Goal: Task Accomplishment & Management: Complete application form

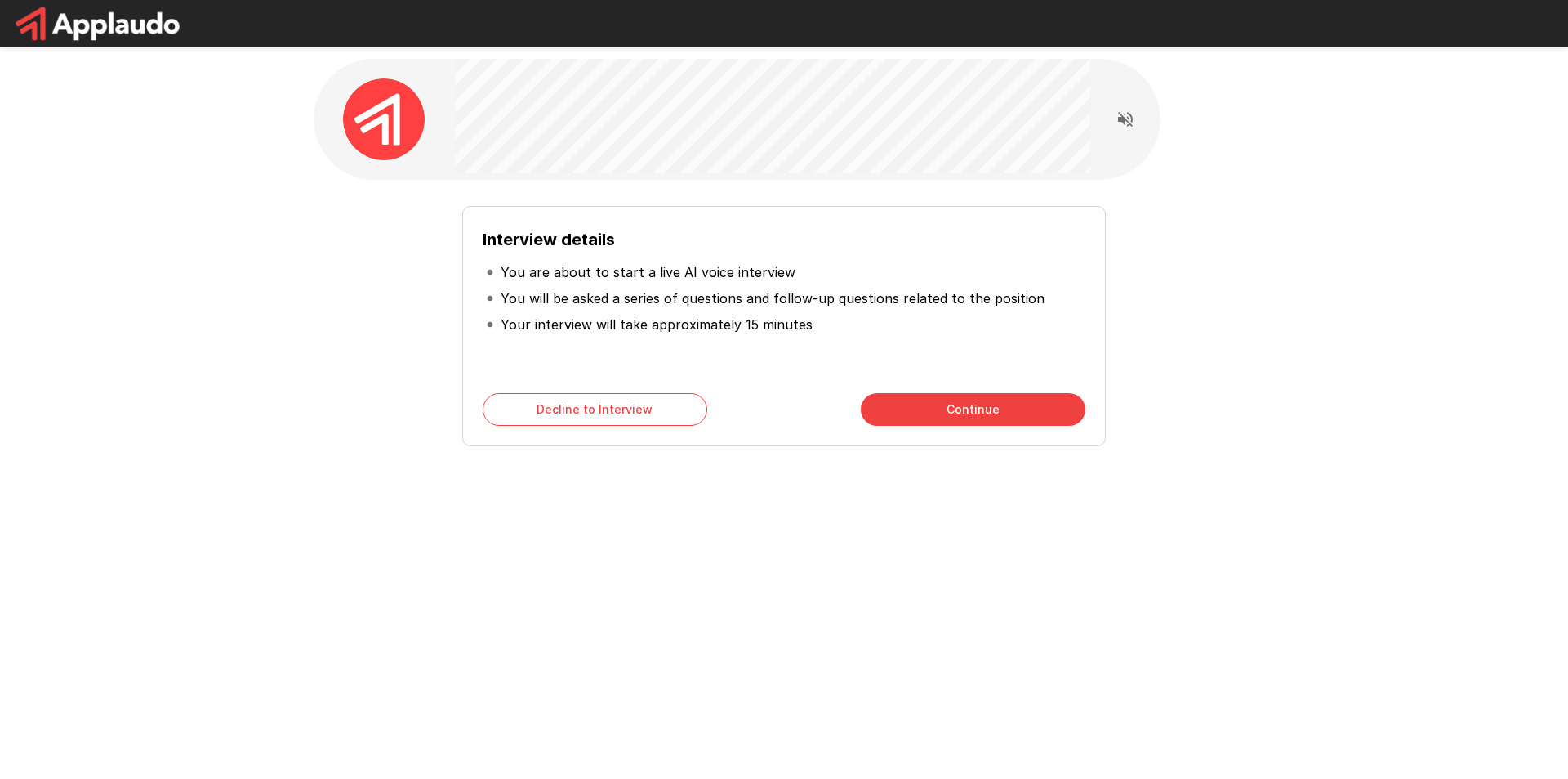
click at [1303, 197] on div "Interview details You are about to start a live AI voice interview You will be …" at bounding box center [784, 291] width 1568 height 584
click at [1014, 399] on button "Continue" at bounding box center [974, 409] width 225 height 33
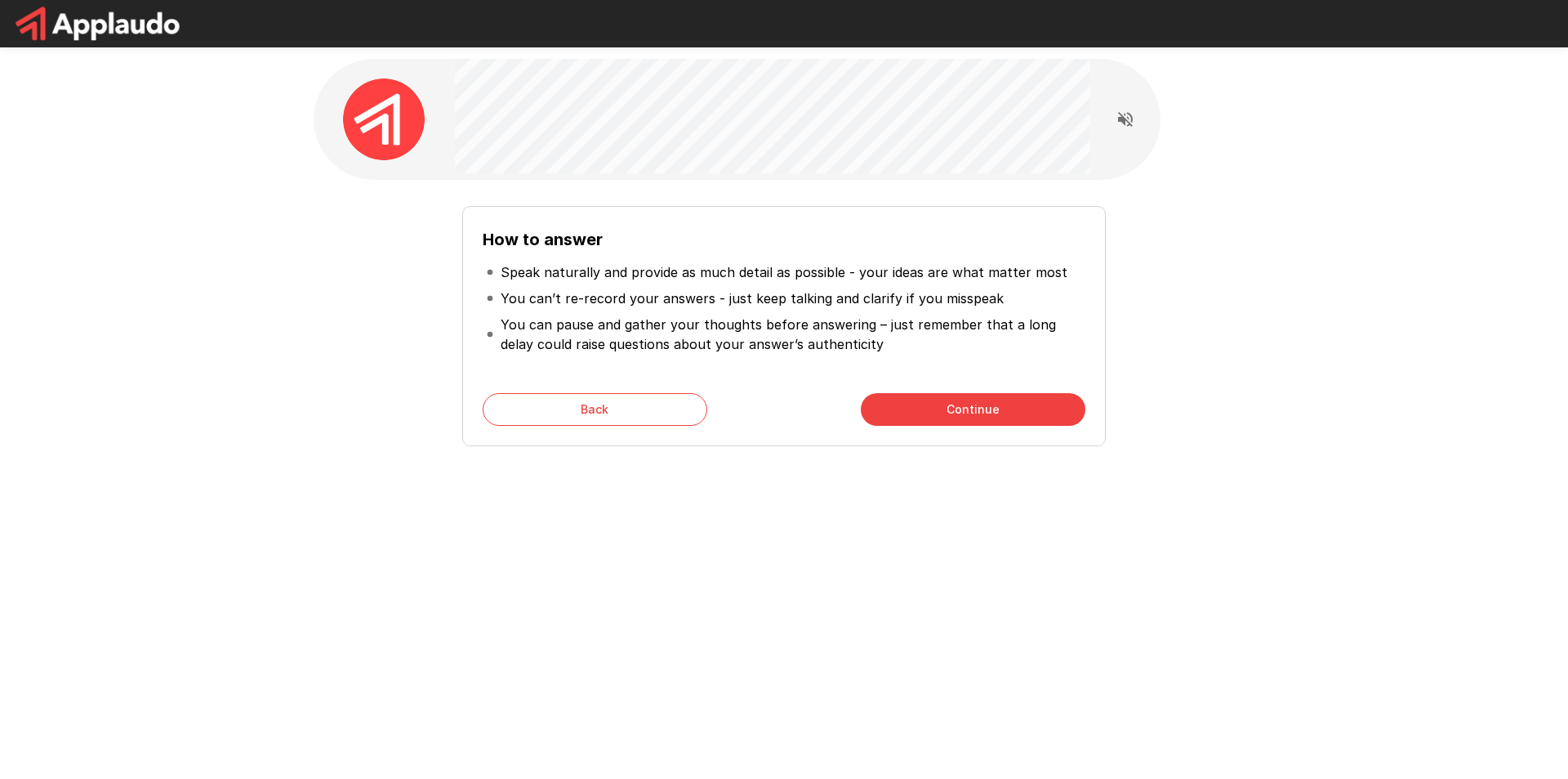
click at [965, 408] on button "Continue" at bounding box center [974, 409] width 225 height 33
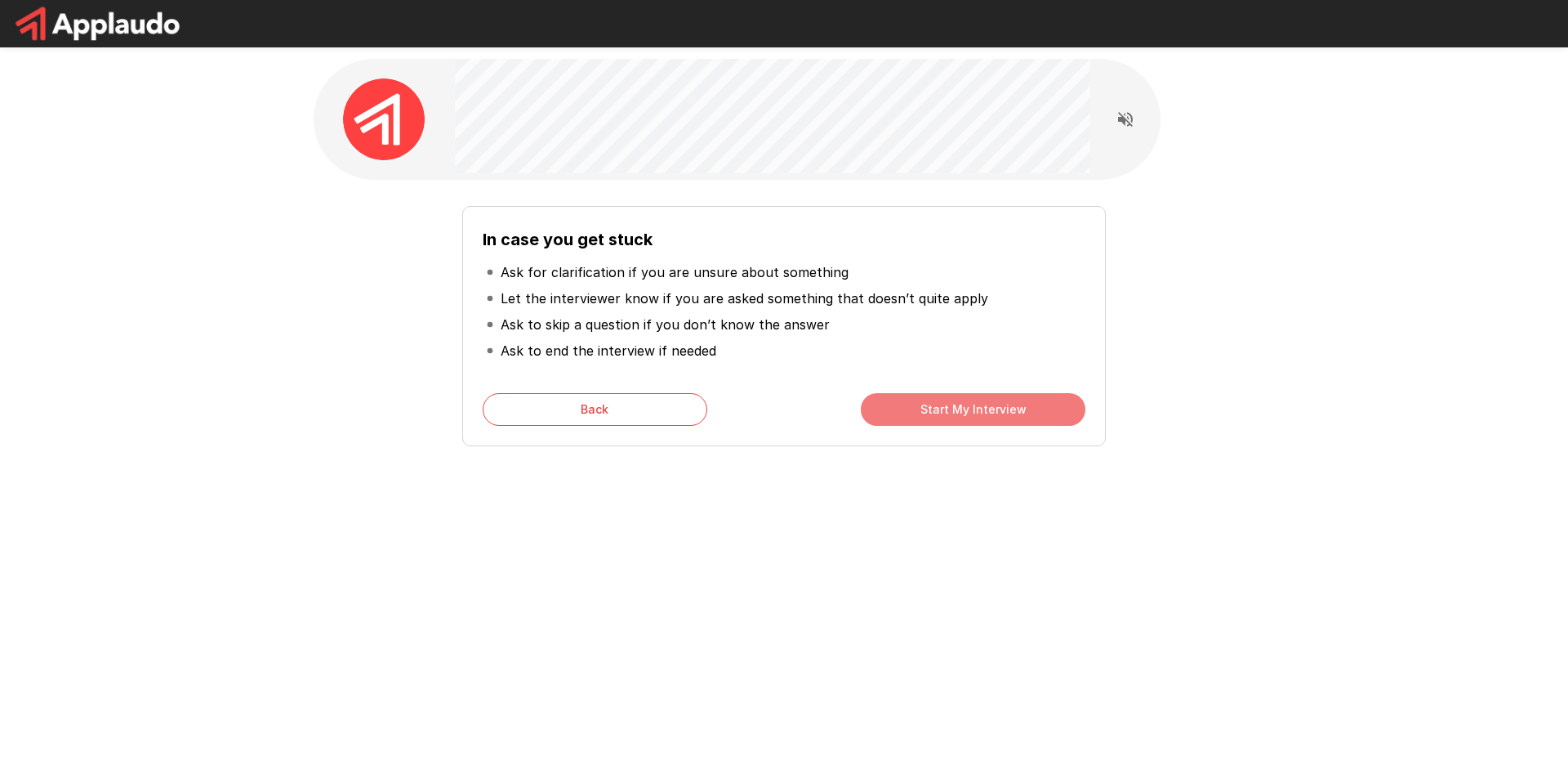
click at [985, 414] on button "Start My Interview" at bounding box center [974, 409] width 225 height 33
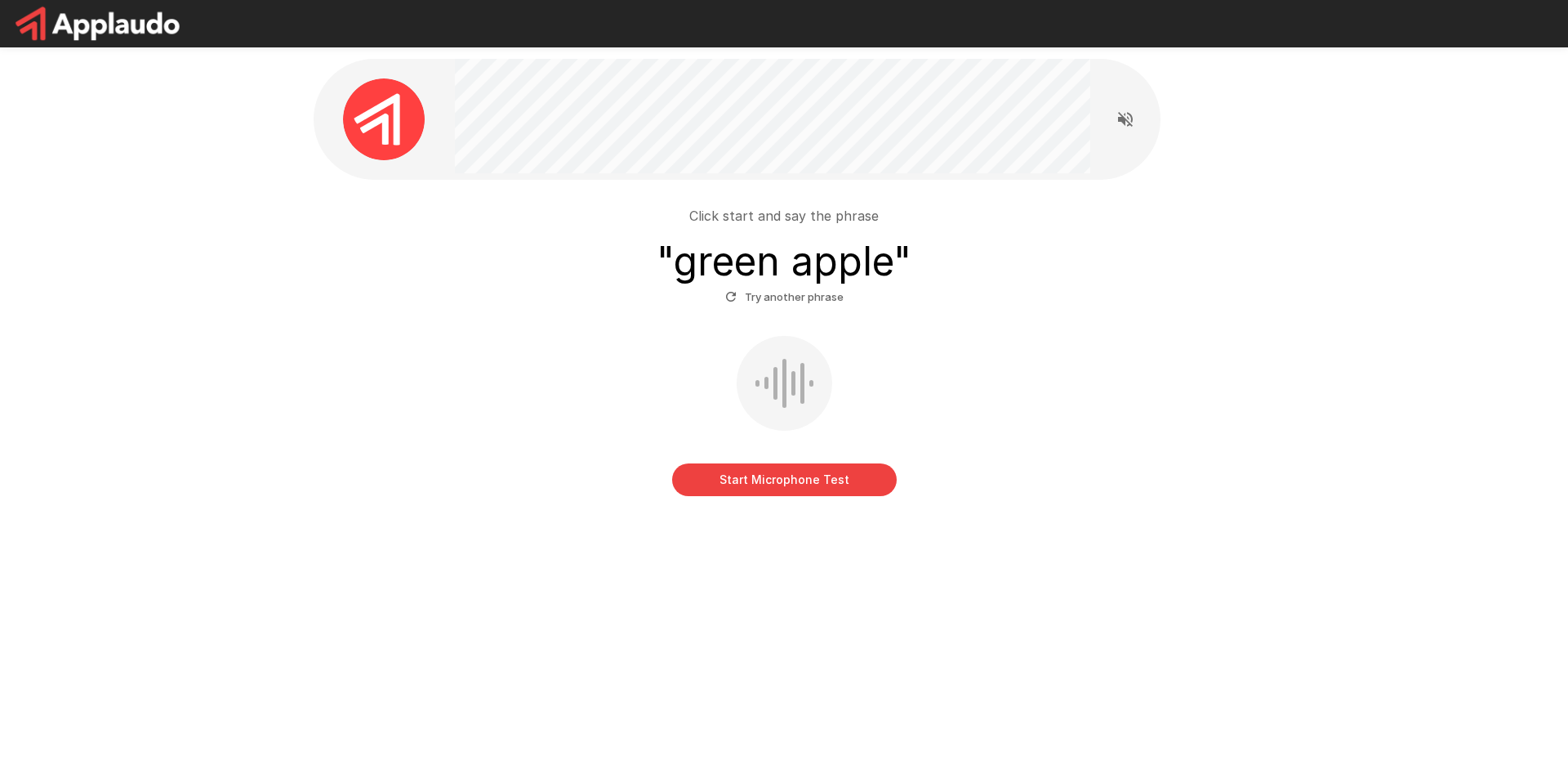
click at [780, 475] on button "Start Microphone Test" at bounding box center [785, 479] width 225 height 33
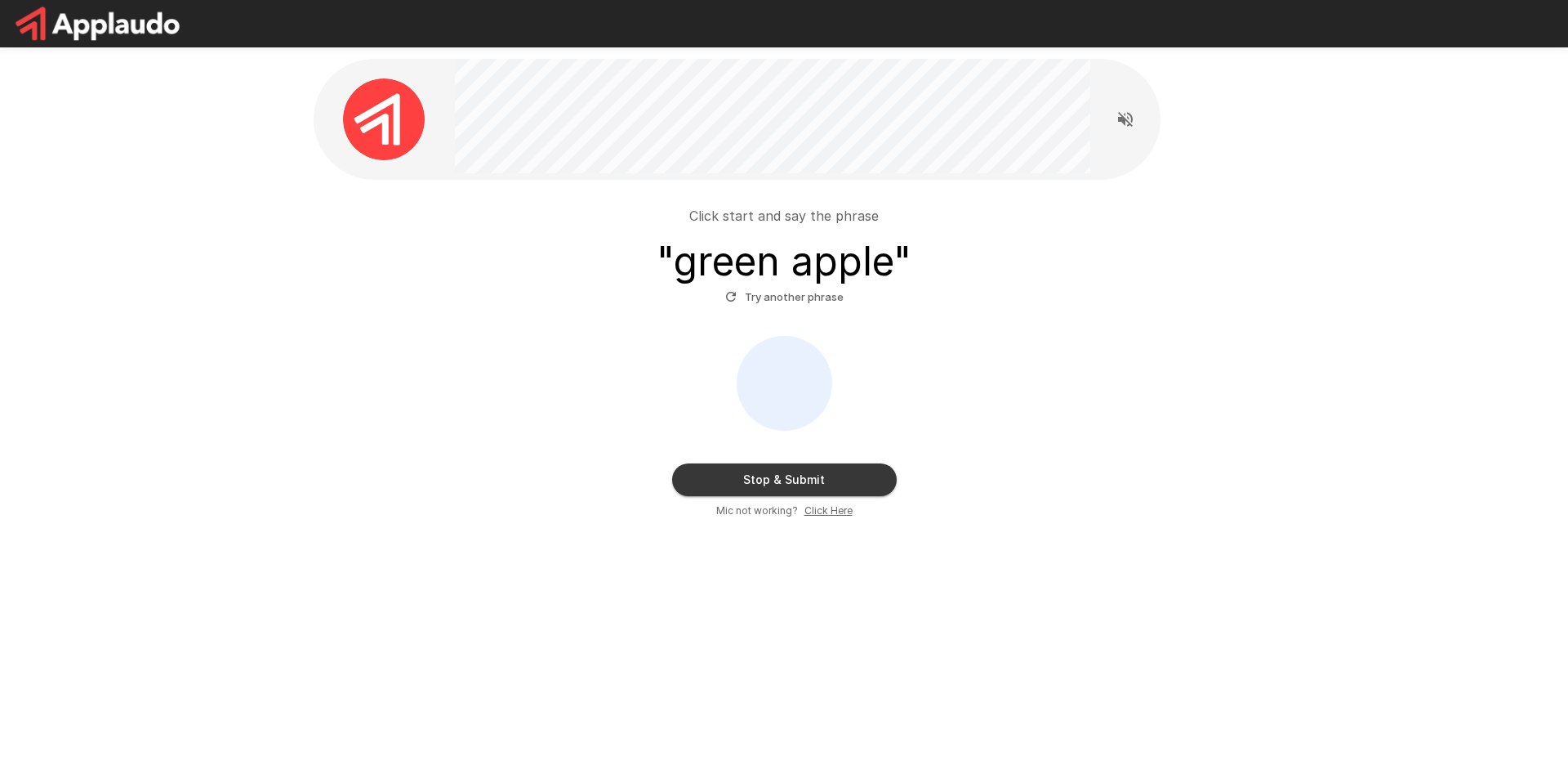
click at [773, 489] on button "Stop & Submit" at bounding box center [785, 479] width 225 height 33
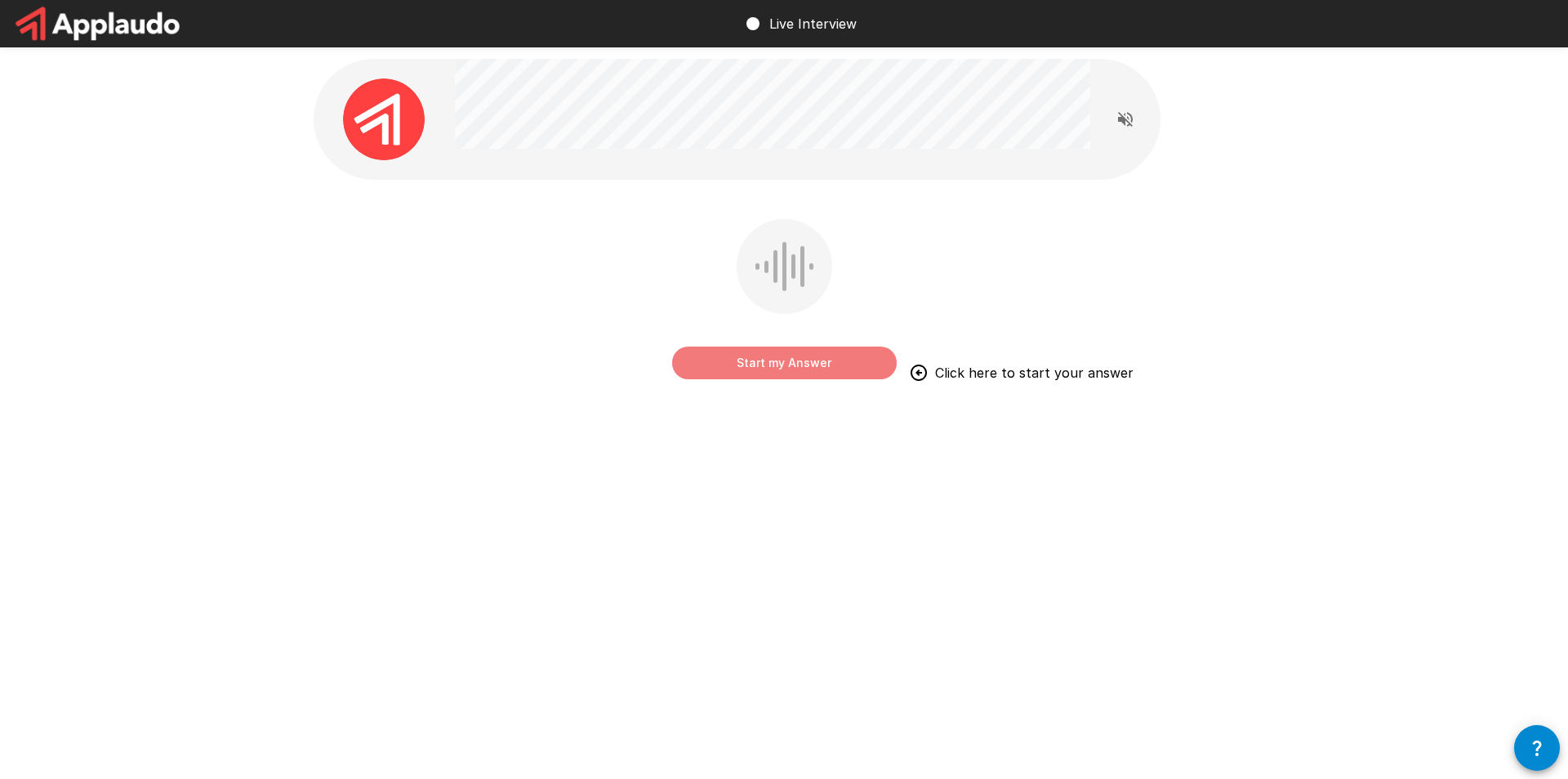
click at [779, 369] on button "Start my Answer" at bounding box center [785, 363] width 225 height 33
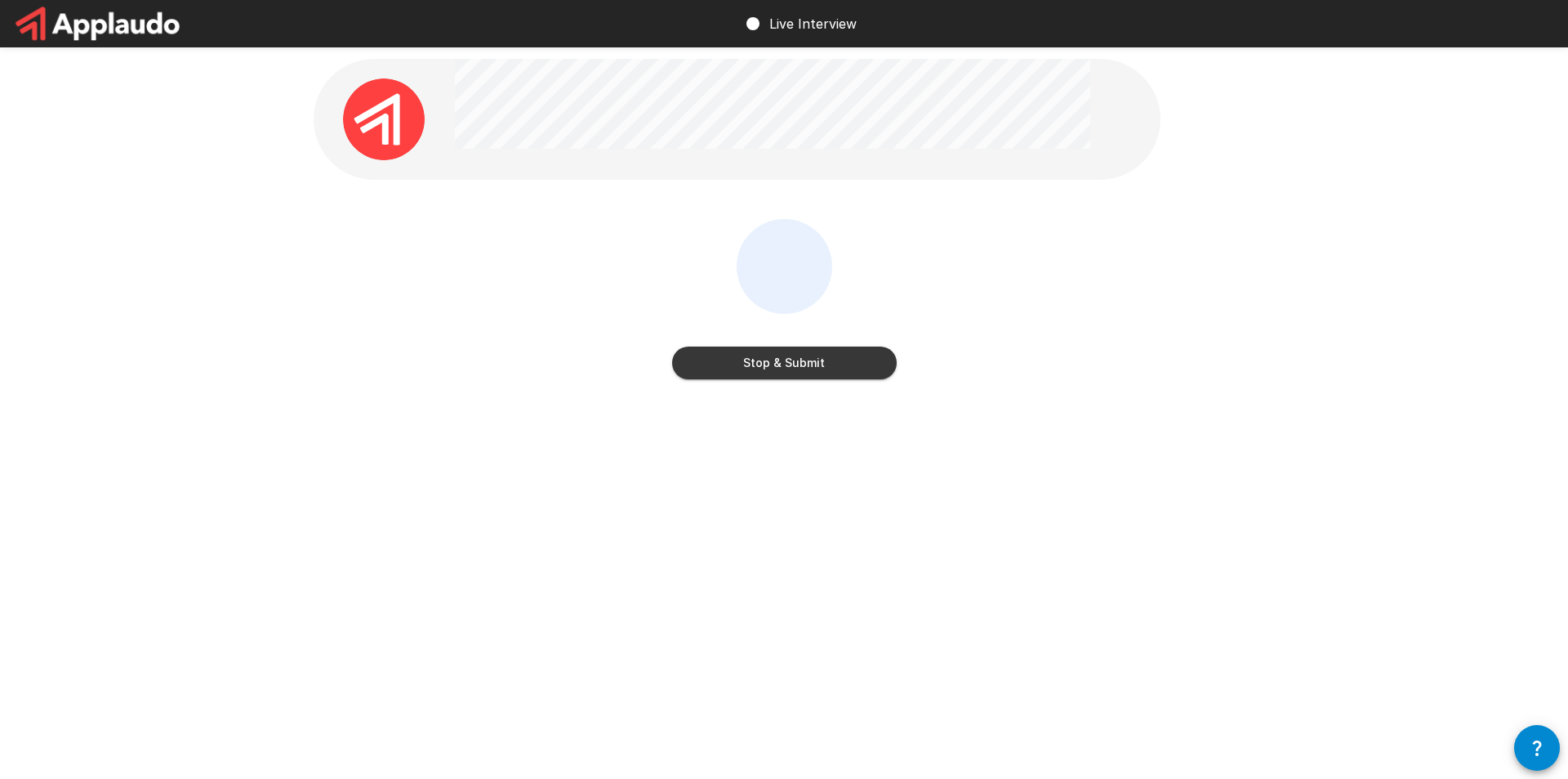
click at [789, 366] on button "Stop & Submit" at bounding box center [785, 363] width 225 height 33
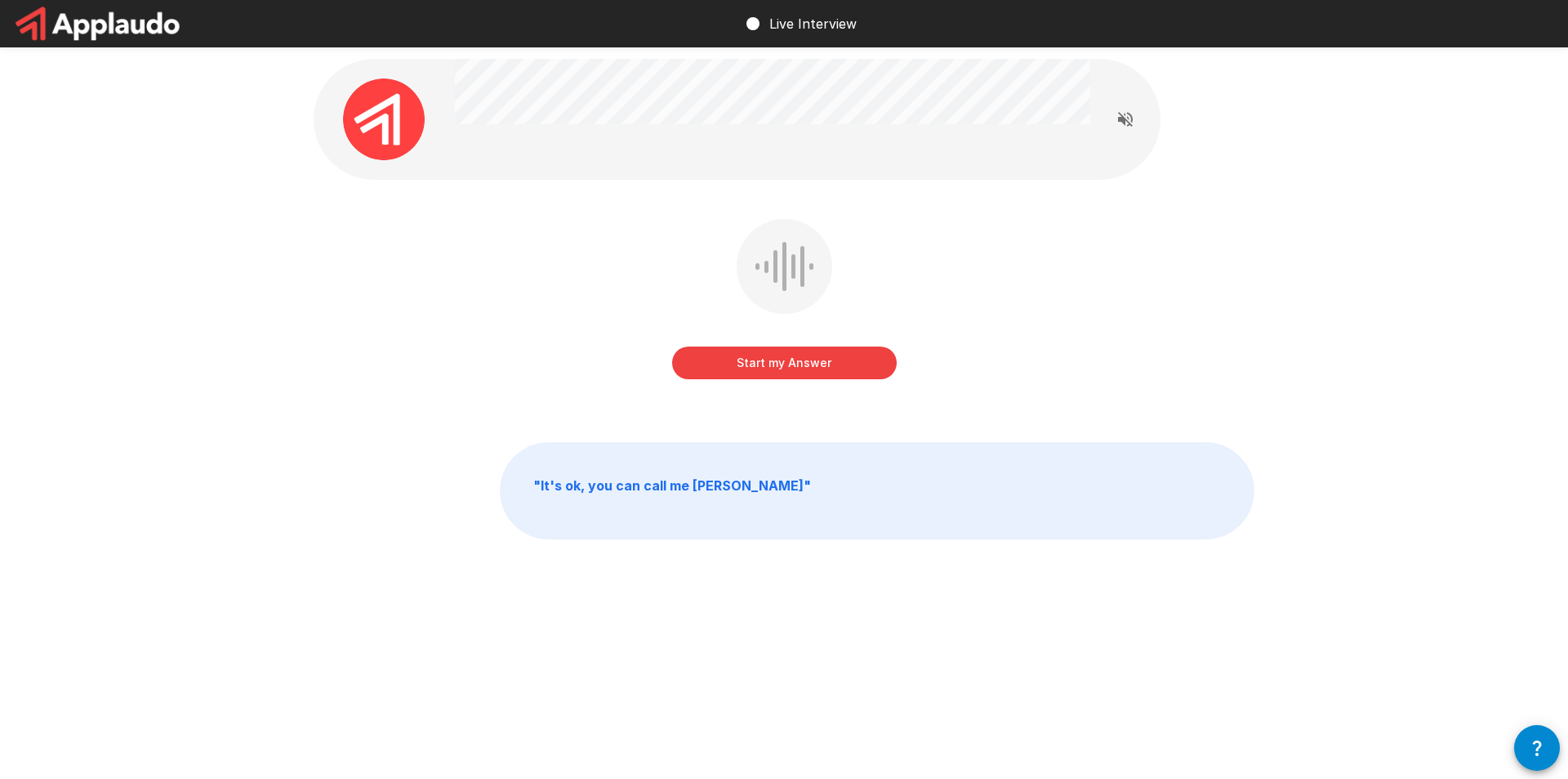
click at [821, 370] on button "Start my Answer" at bounding box center [785, 363] width 225 height 33
click at [801, 359] on button "Stop & Submit" at bounding box center [785, 363] width 225 height 33
click at [781, 367] on button "Start my Answer" at bounding box center [785, 363] width 225 height 33
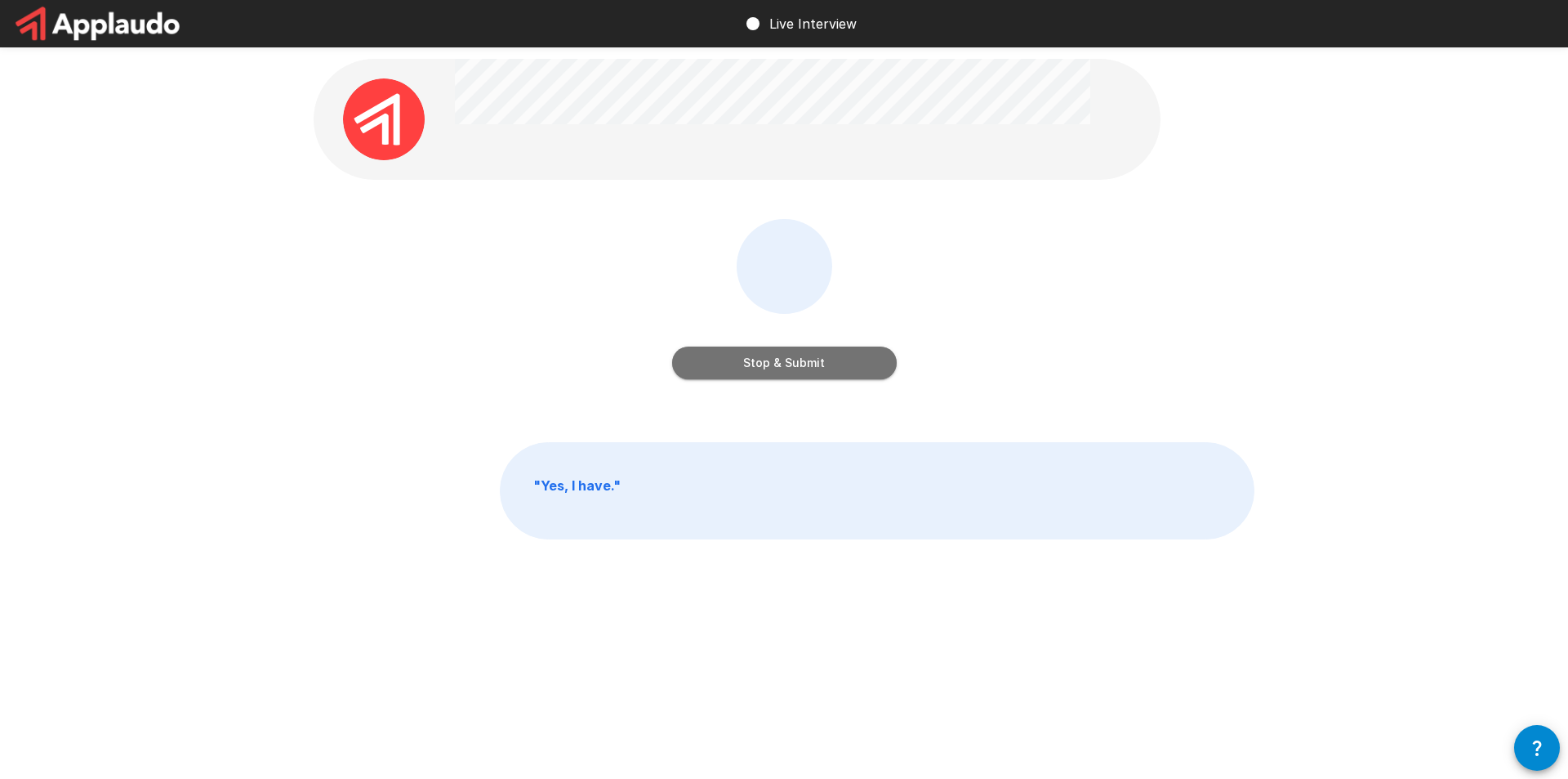
click at [797, 374] on button "Stop & Submit" at bounding box center [785, 363] width 225 height 33
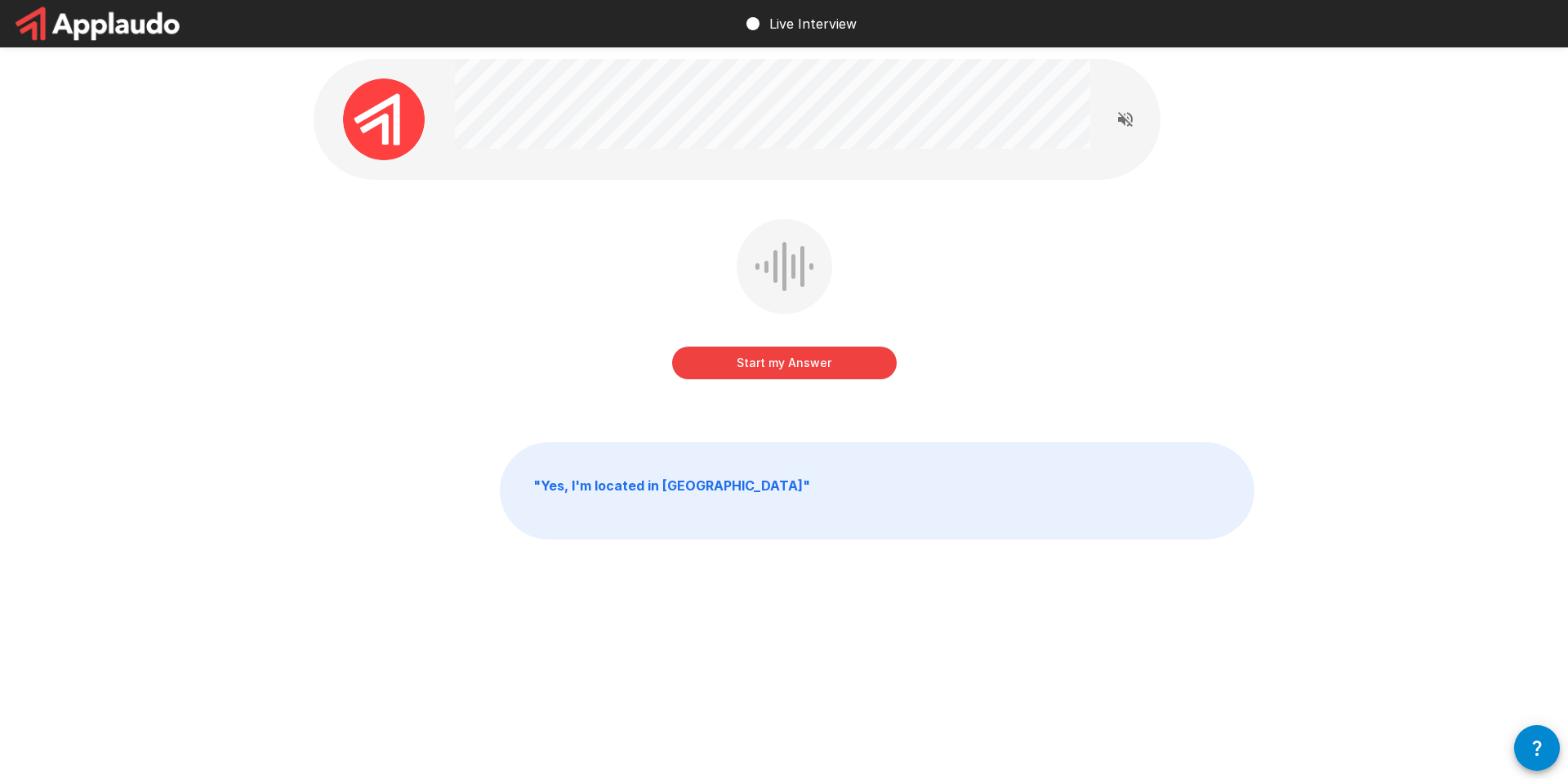
click at [774, 365] on button "Start my Answer" at bounding box center [785, 363] width 225 height 33
click at [828, 365] on button "Stop & Submit" at bounding box center [785, 363] width 225 height 33
click at [772, 360] on button "Start my Answer" at bounding box center [785, 363] width 225 height 33
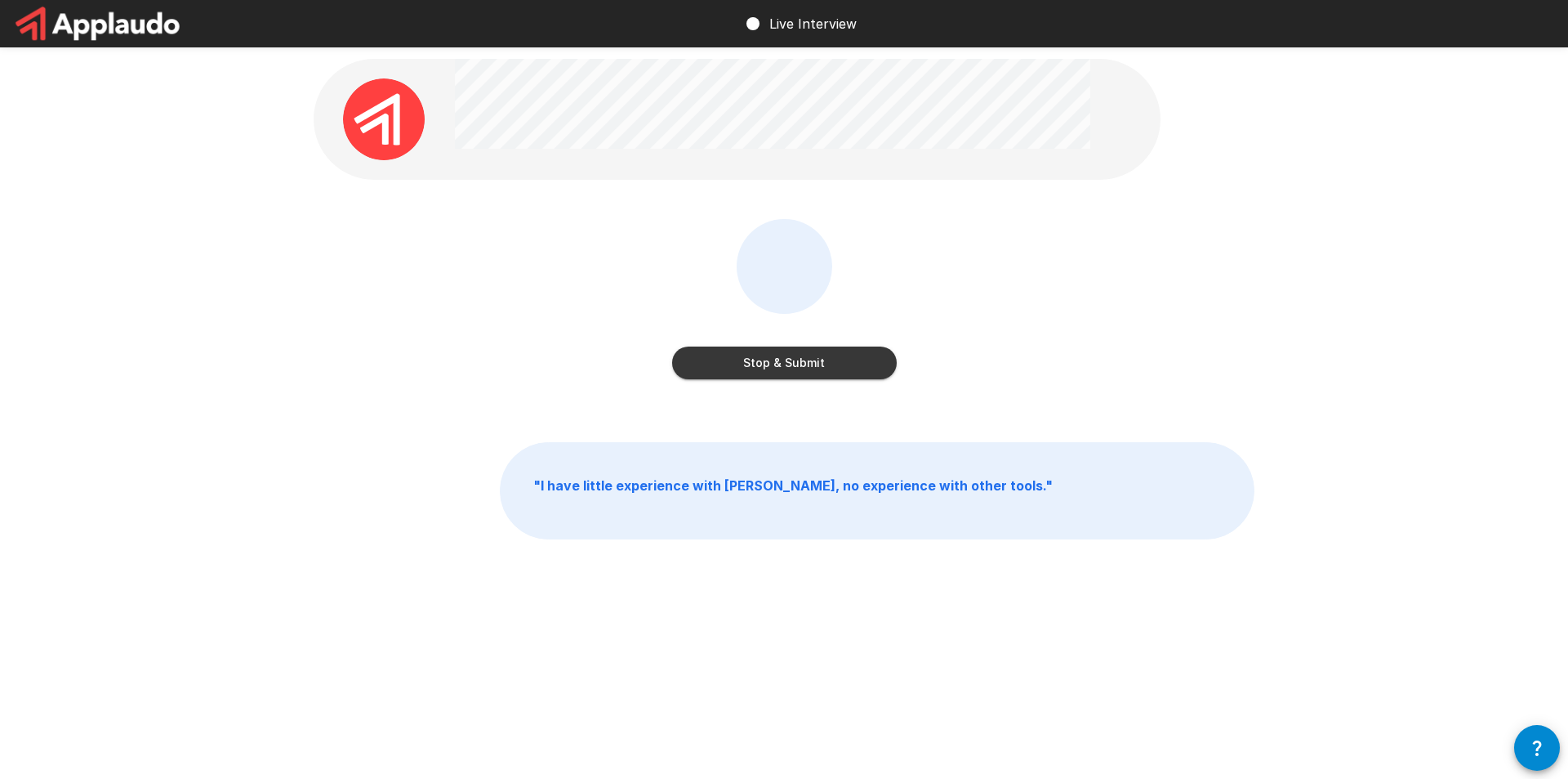
click at [786, 356] on button "Stop & Submit" at bounding box center [785, 363] width 225 height 33
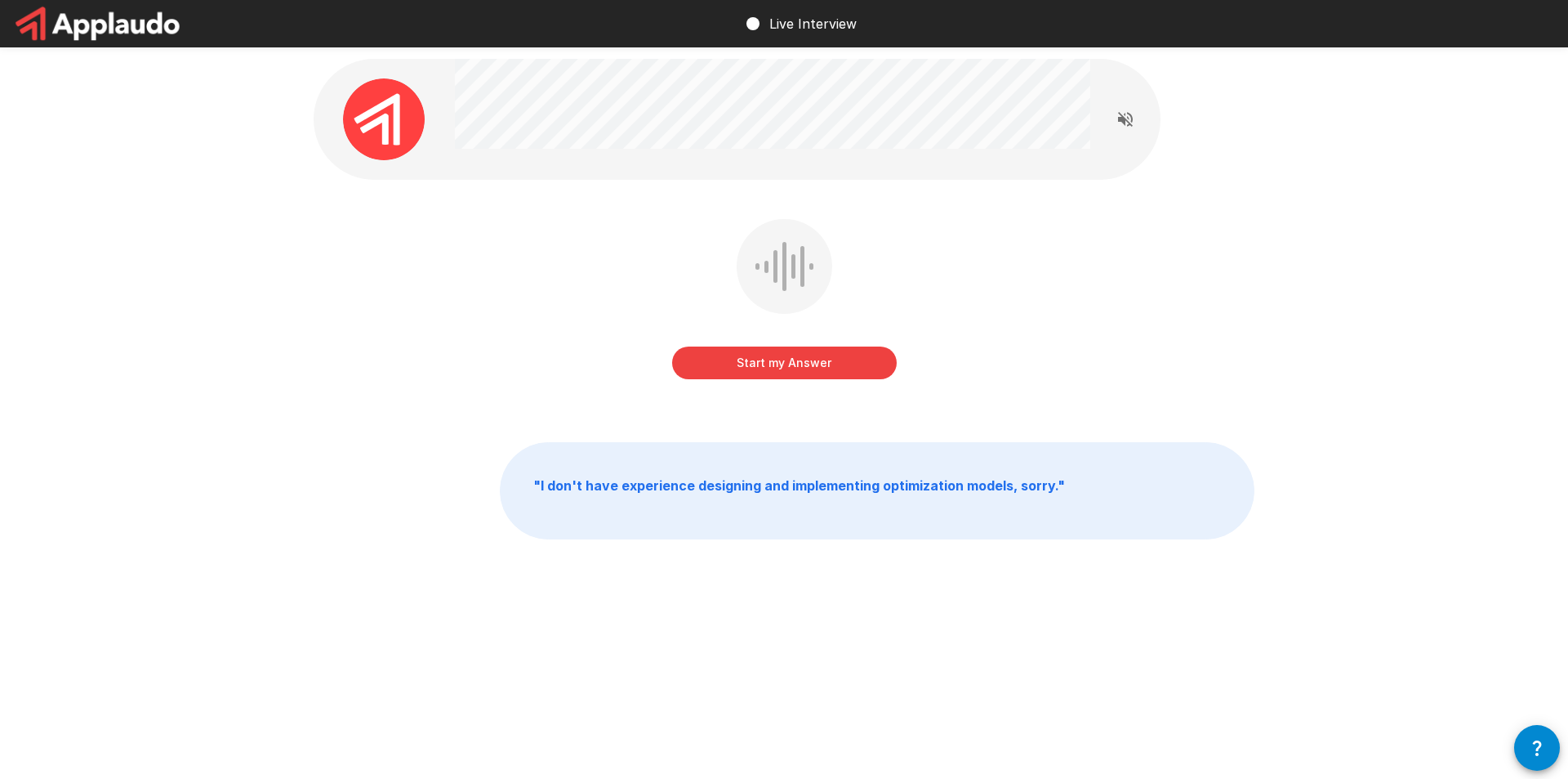
click at [777, 360] on button "Start my Answer" at bounding box center [785, 363] width 225 height 33
click at [765, 349] on button "Stop & Submit" at bounding box center [785, 363] width 225 height 33
click at [796, 360] on button "Start my Answer" at bounding box center [785, 363] width 225 height 33
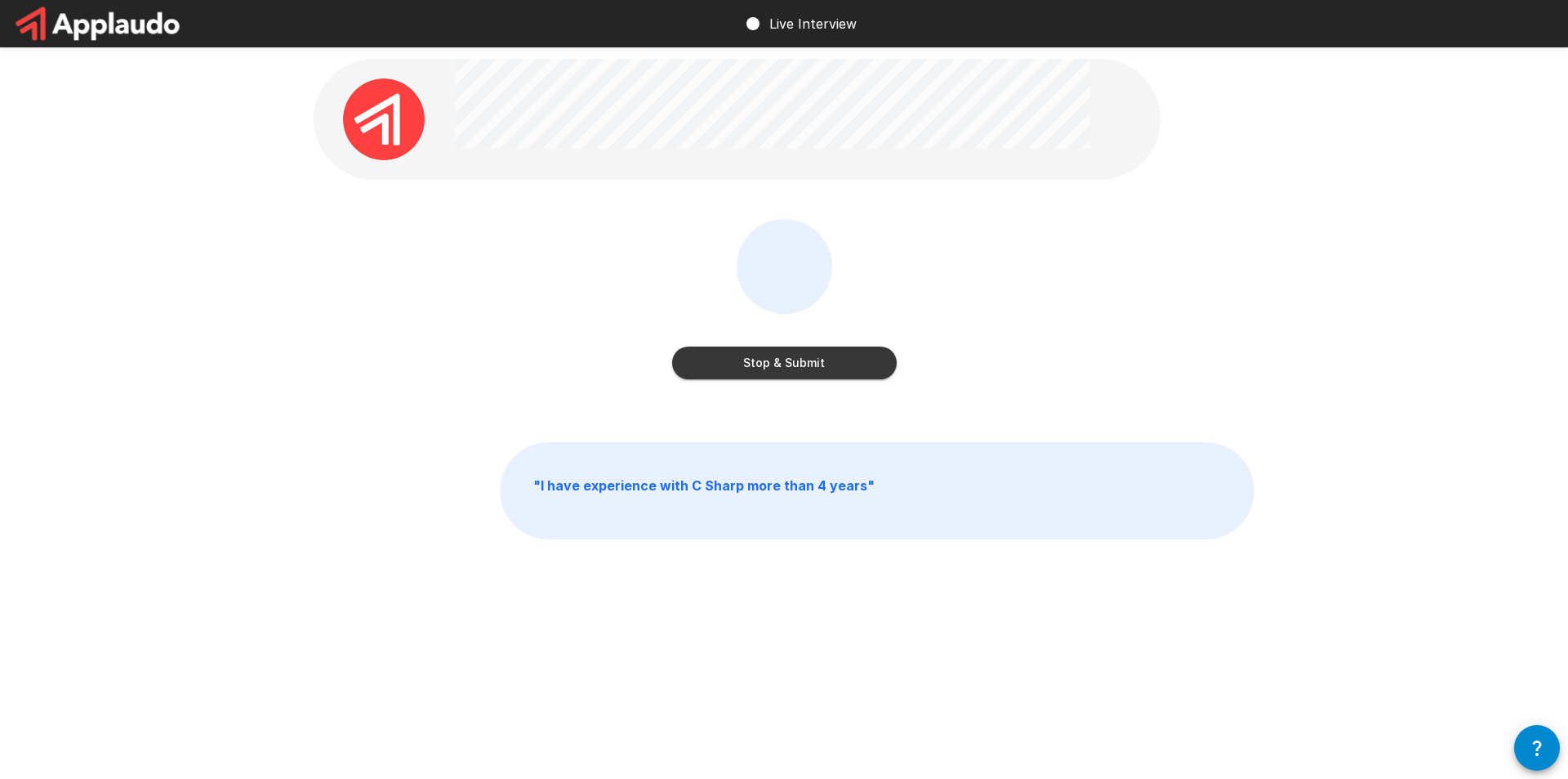
click at [781, 359] on button "Stop & Submit" at bounding box center [785, 363] width 225 height 33
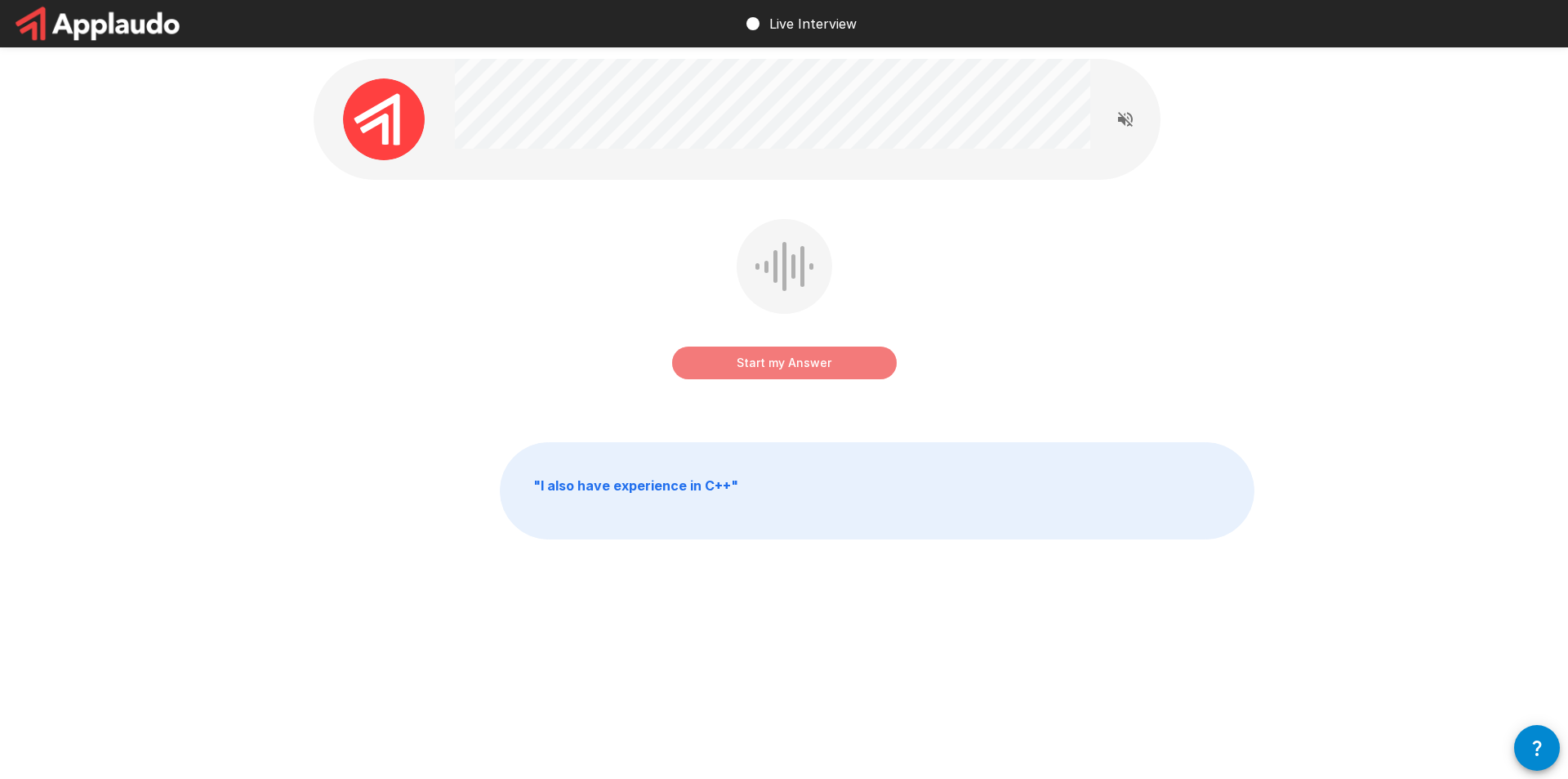
click at [787, 363] on button "Start my Answer" at bounding box center [785, 363] width 225 height 33
click at [773, 371] on button "Stop & Submit" at bounding box center [785, 363] width 225 height 33
click at [800, 362] on button "Start my Answer" at bounding box center [785, 363] width 225 height 33
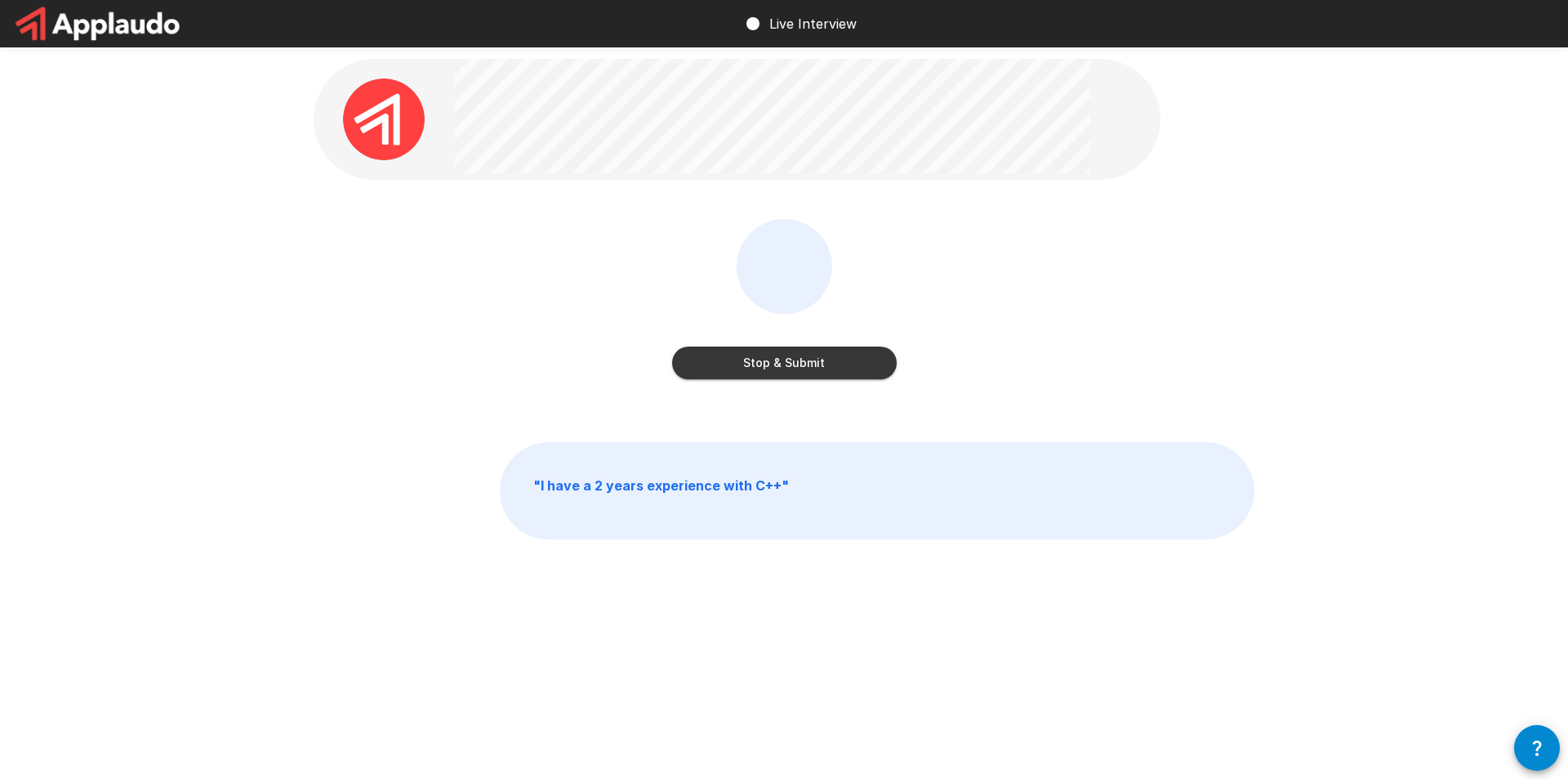
click at [799, 373] on button "Stop & Submit" at bounding box center [785, 363] width 225 height 33
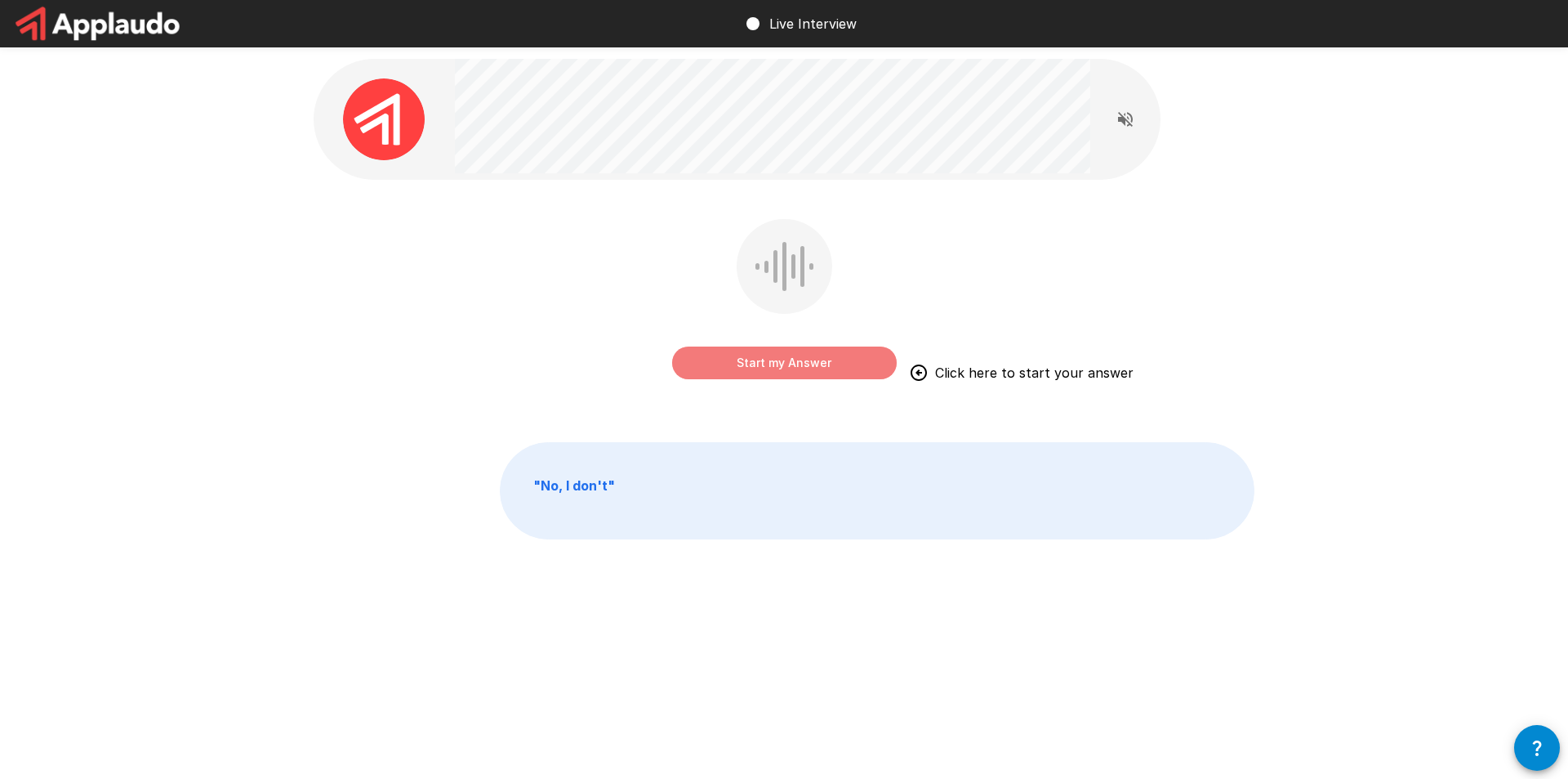
click at [808, 361] on button "Start my Answer" at bounding box center [785, 363] width 225 height 33
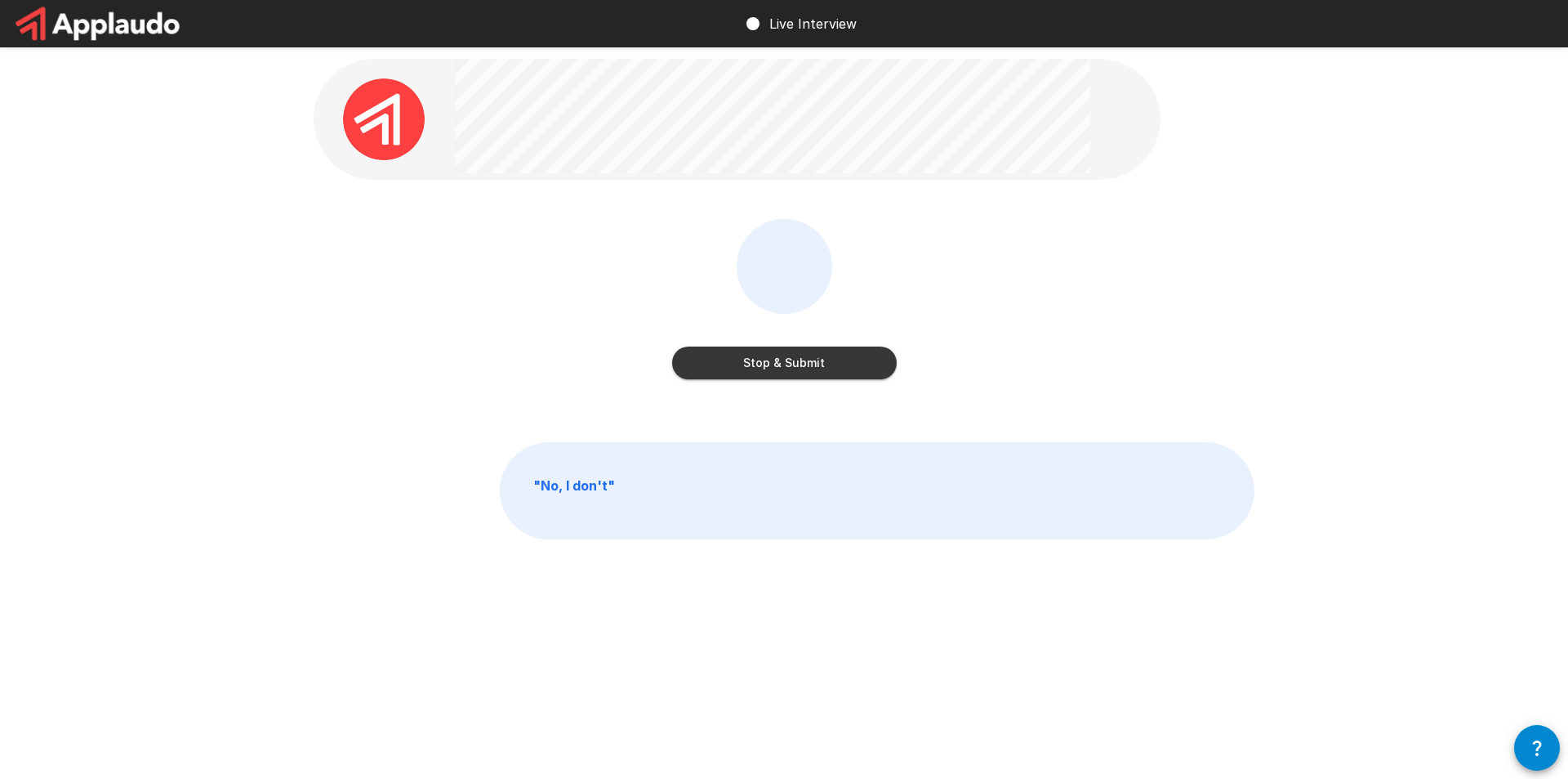
click at [770, 364] on button "Stop & Submit" at bounding box center [785, 363] width 225 height 33
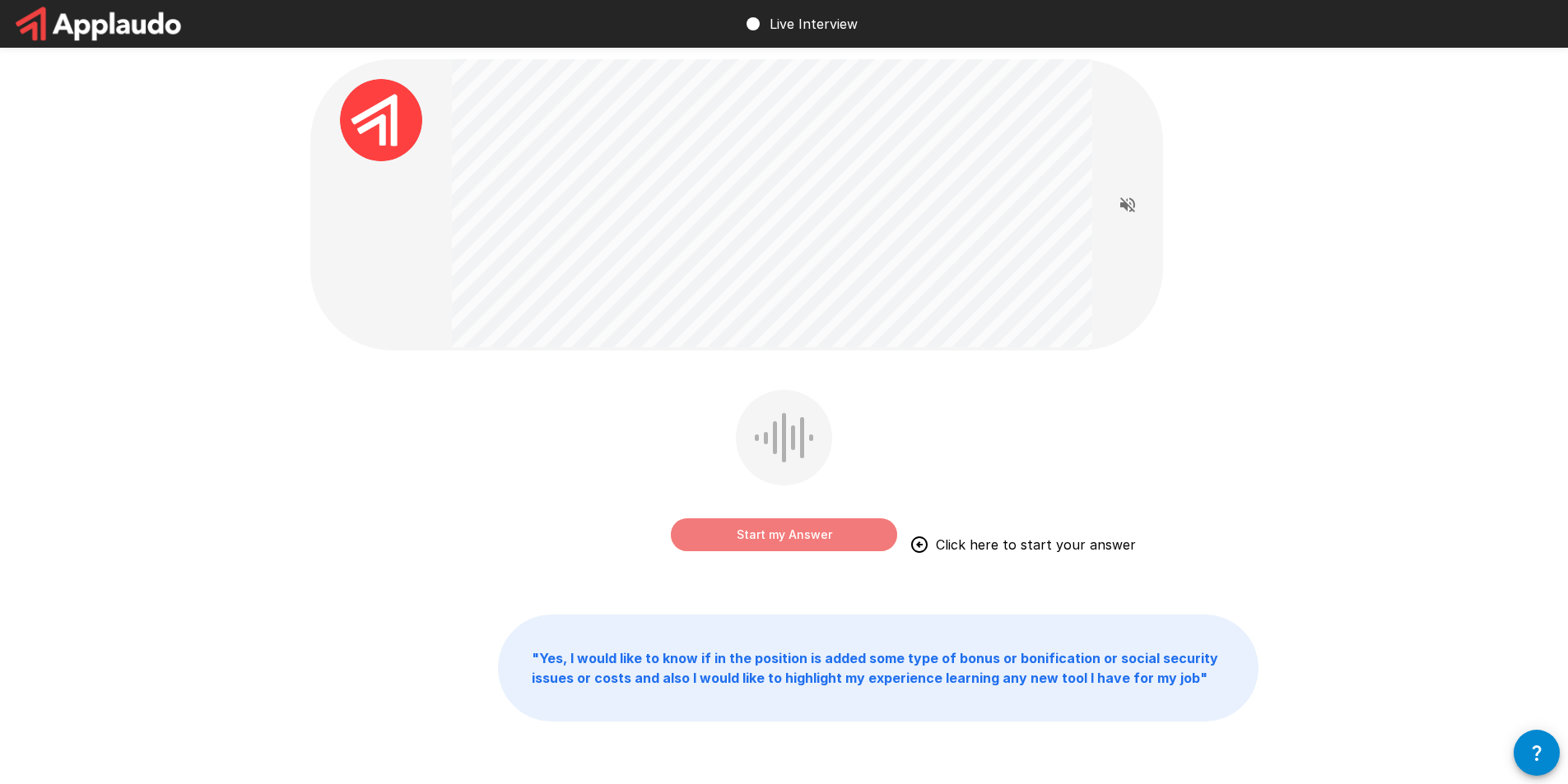
click at [786, 538] on button "Start my Answer" at bounding box center [784, 535] width 227 height 33
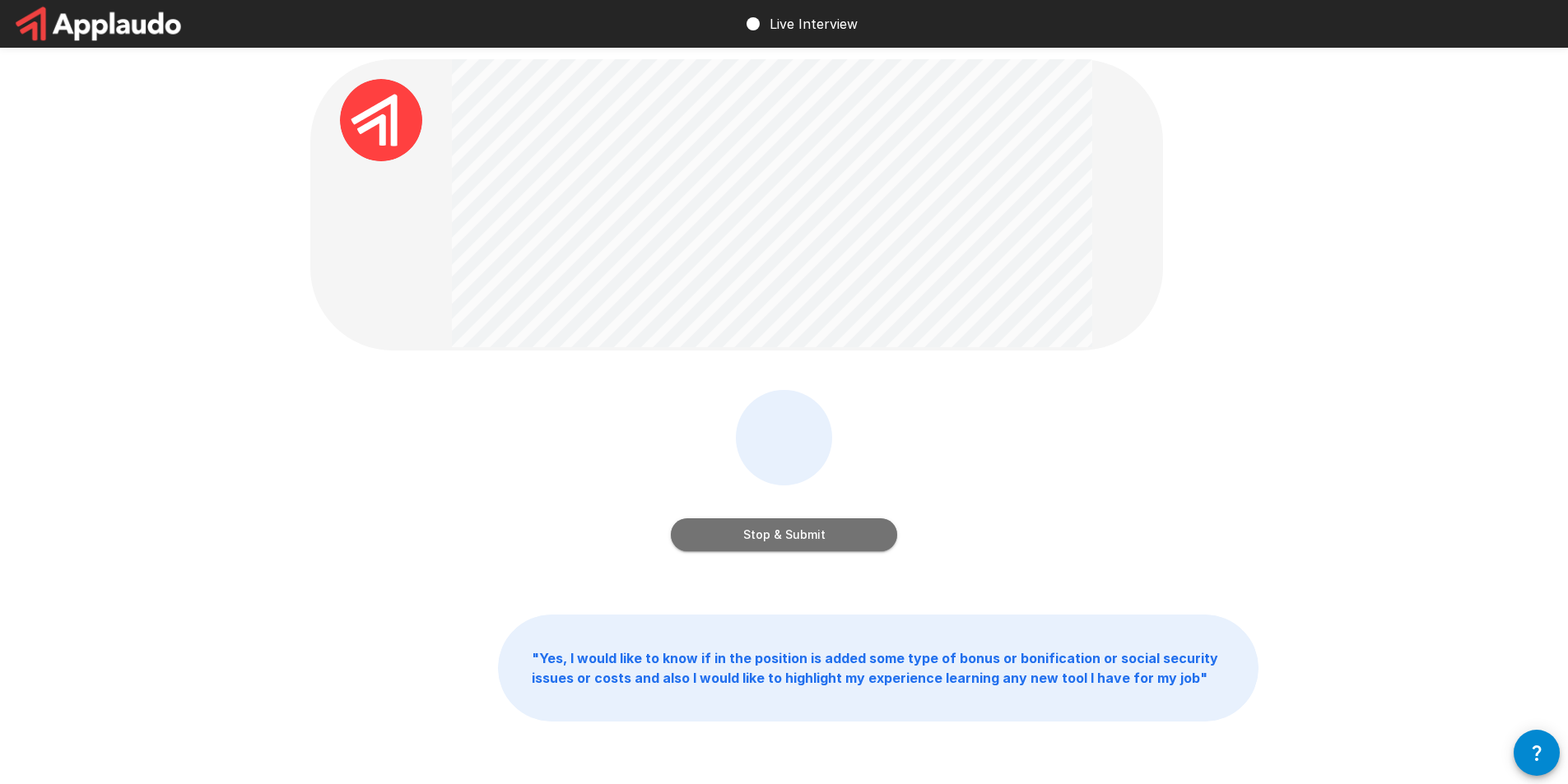
click at [800, 533] on button "Stop & Submit" at bounding box center [784, 535] width 227 height 33
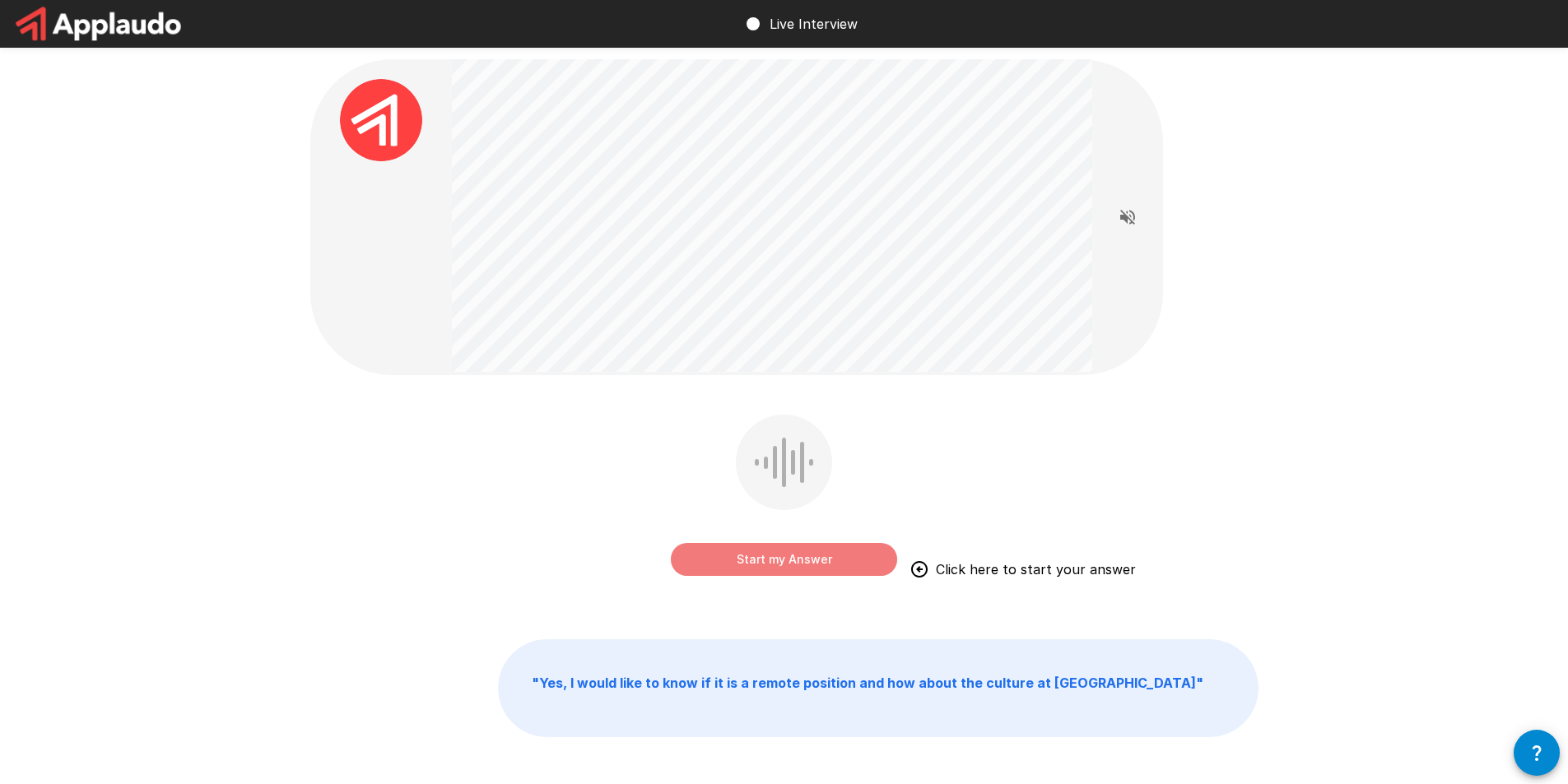
click at [762, 556] on button "Start my Answer" at bounding box center [784, 559] width 227 height 33
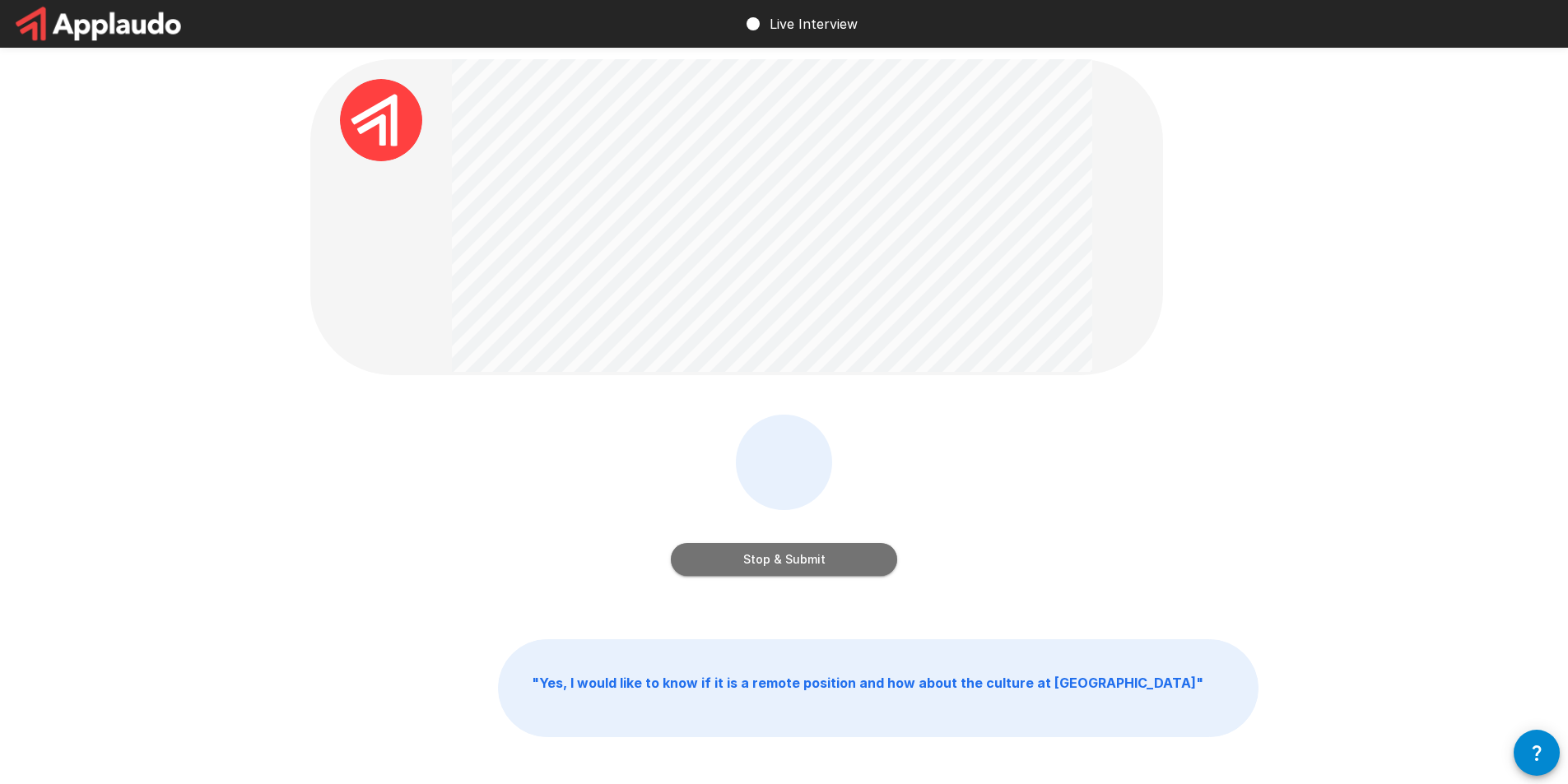
click at [782, 562] on button "Stop & Submit" at bounding box center [784, 559] width 227 height 33
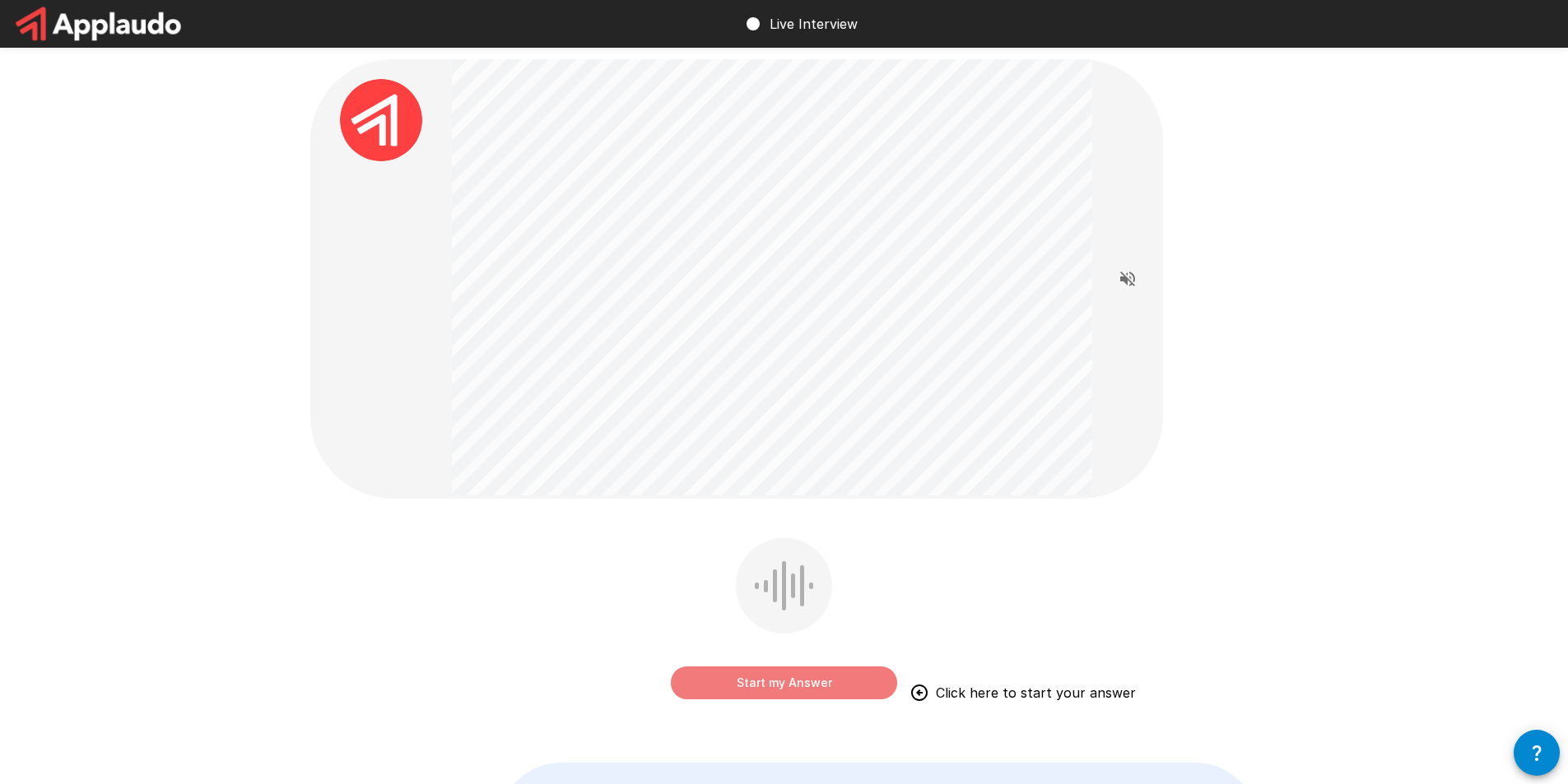
click at [771, 687] on button "Start my Answer" at bounding box center [784, 683] width 227 height 33
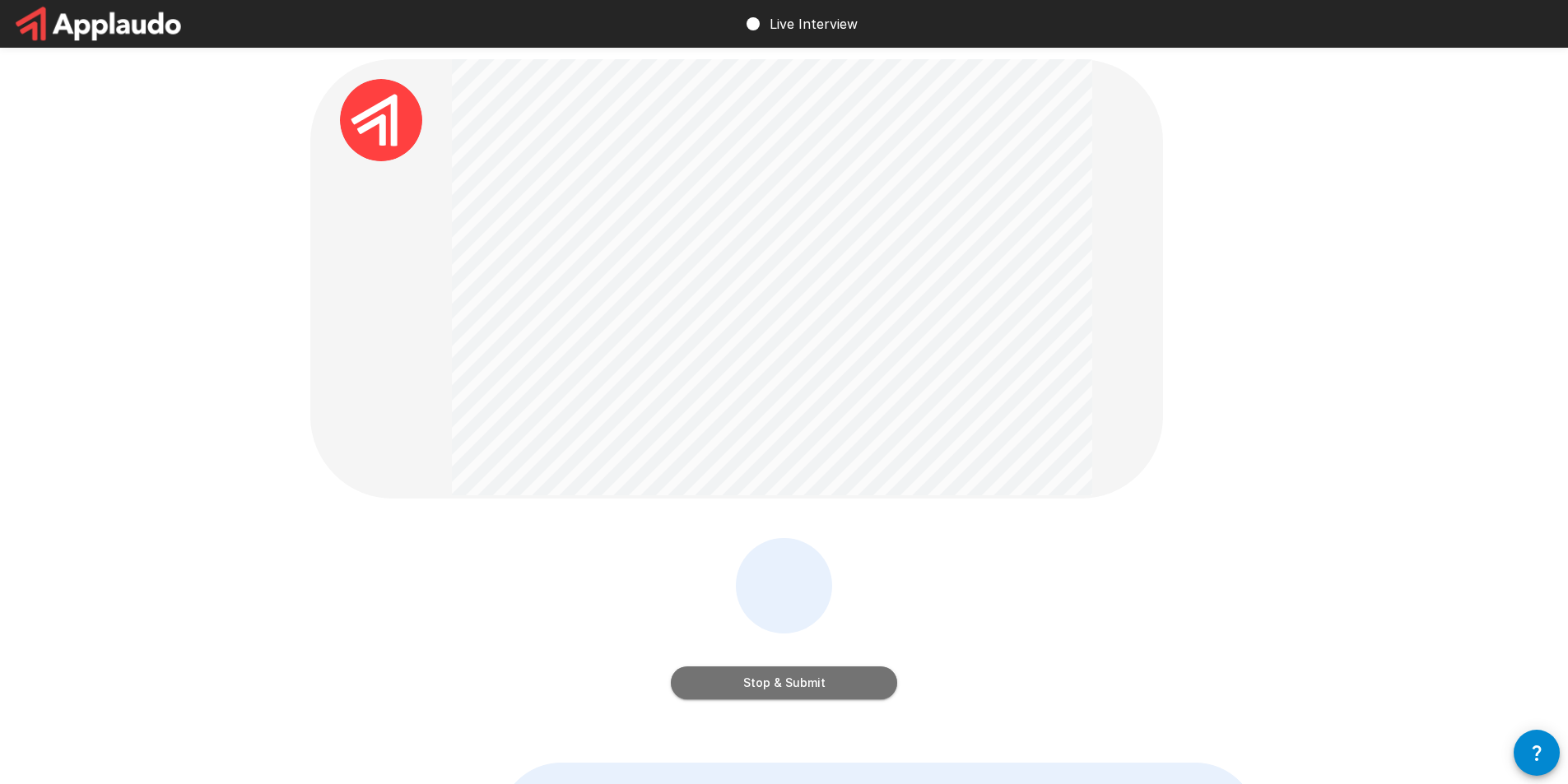
click at [771, 687] on button "Stop & Submit" at bounding box center [784, 683] width 227 height 33
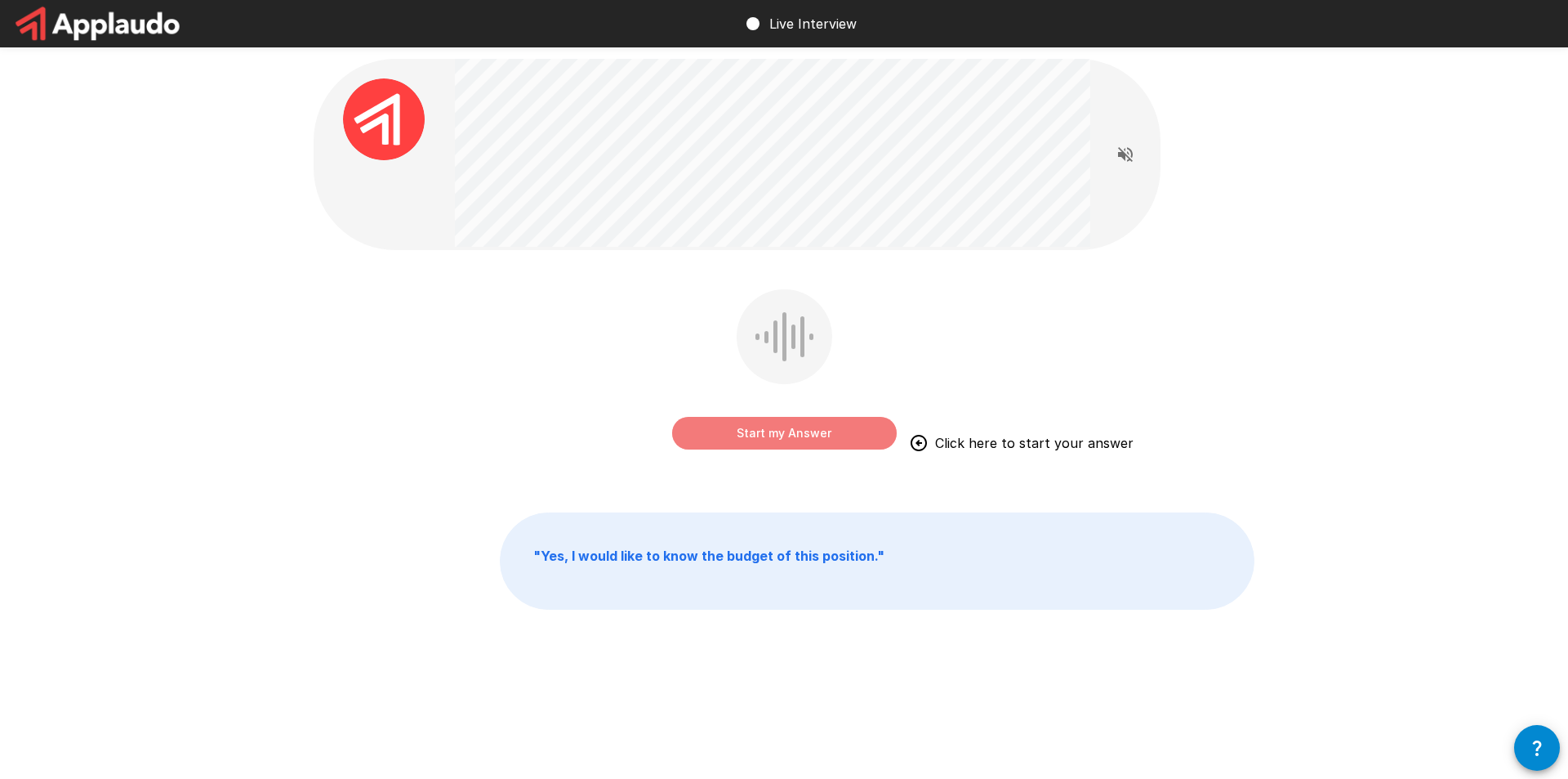
click at [818, 439] on button "Start my Answer" at bounding box center [785, 433] width 225 height 33
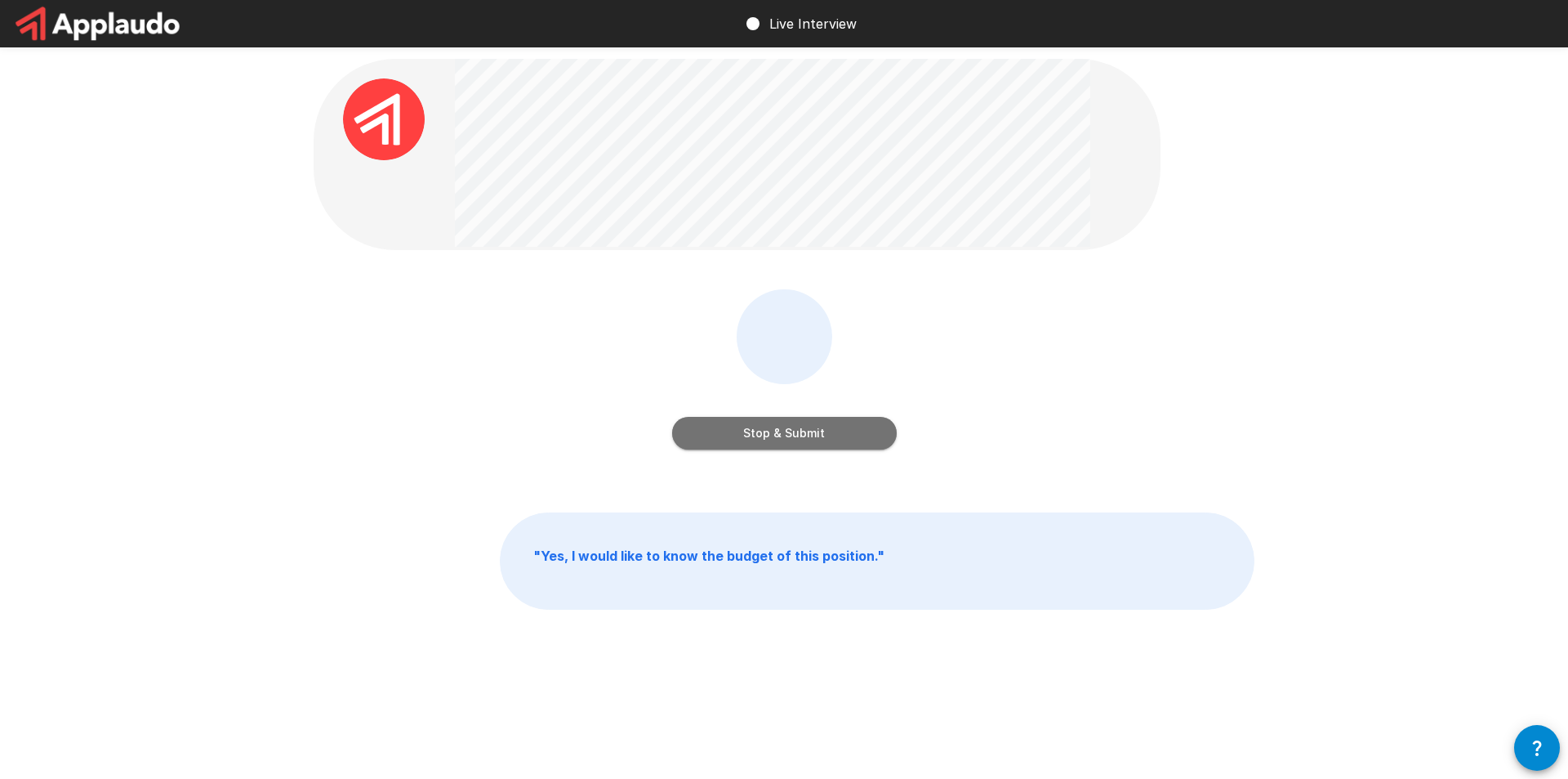
click at [819, 439] on button "Stop & Submit" at bounding box center [785, 433] width 225 height 33
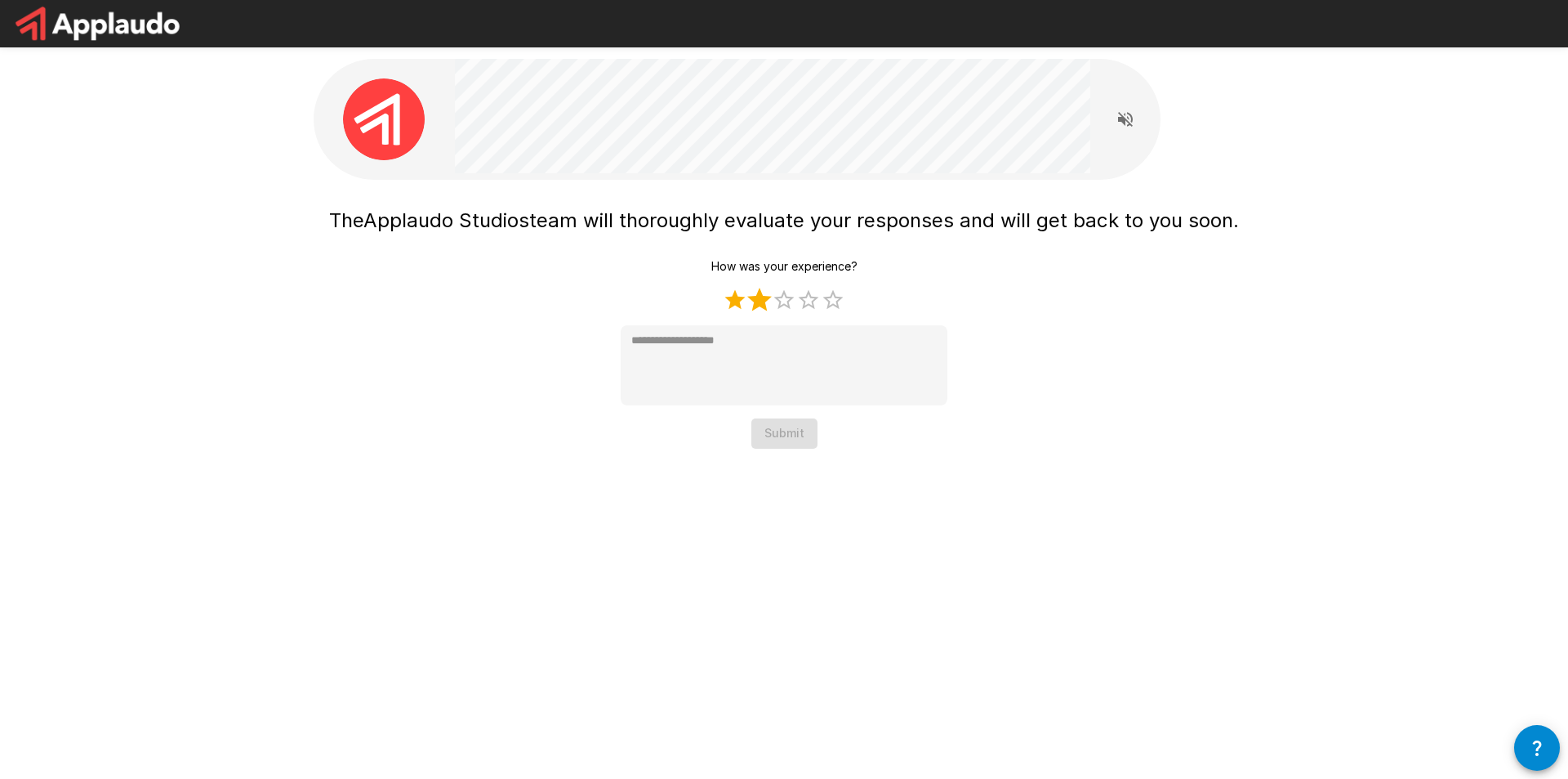
click at [761, 301] on label "2 Stars" at bounding box center [760, 300] width 24 height 25
click at [790, 307] on label "3 Stars" at bounding box center [784, 300] width 24 height 25
type textarea "*"
click at [775, 424] on button "Submit" at bounding box center [784, 433] width 66 height 30
